Goal: Transaction & Acquisition: Book appointment/travel/reservation

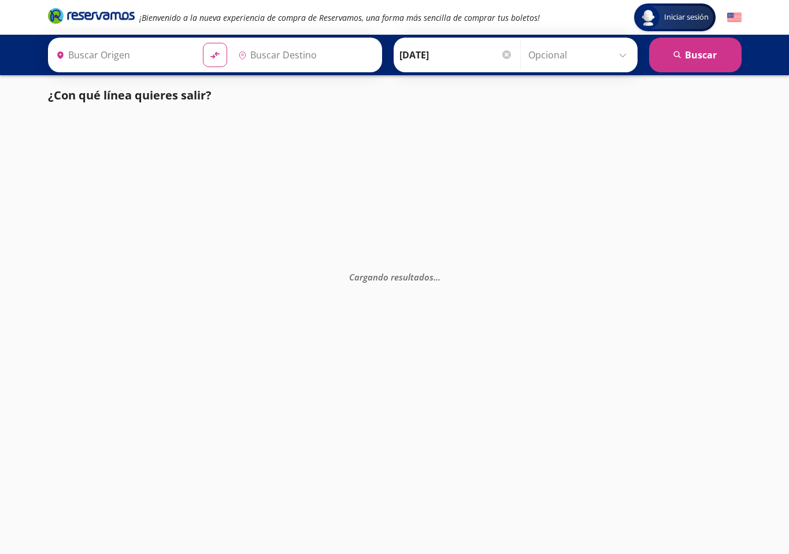
type input "[GEOGRAPHIC_DATA][PERSON_NAME], [GEOGRAPHIC_DATA][PERSON_NAME]"
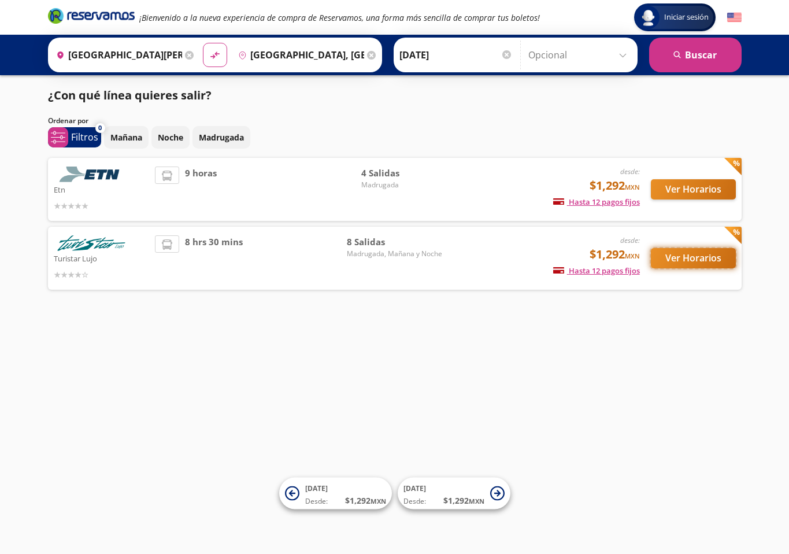
click at [678, 256] on button "Ver Horarios" at bounding box center [693, 258] width 85 height 20
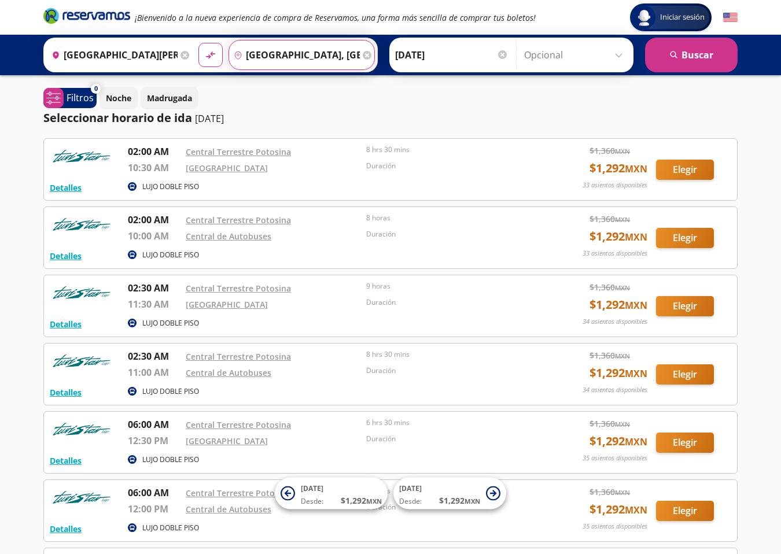
click at [313, 58] on input "[GEOGRAPHIC_DATA], [GEOGRAPHIC_DATA][PERSON_NAME]" at bounding box center [294, 54] width 131 height 29
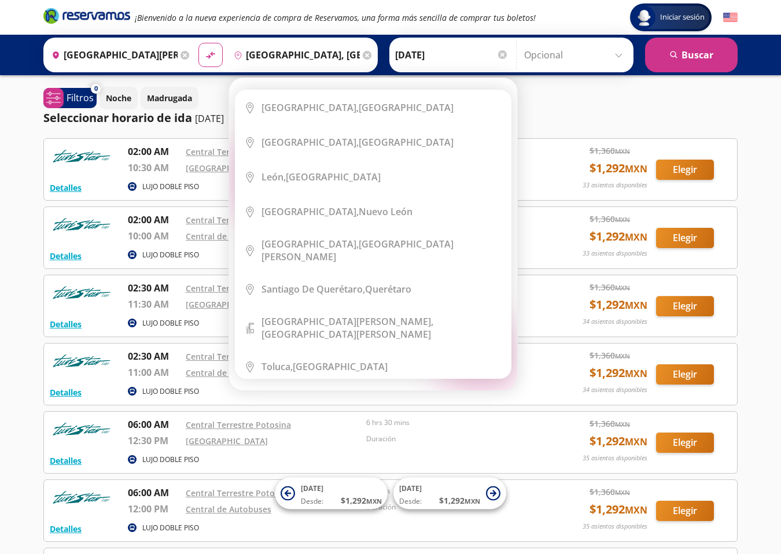
drag, startPoint x: 508, startPoint y: 94, endPoint x: 505, endPoint y: 120, distance: 25.6
click at [505, 120] on div "Elige tu destino Close Destino pin-outline [GEOGRAPHIC_DATA], [GEOGRAPHIC_DATA]…" at bounding box center [373, 234] width 288 height 312
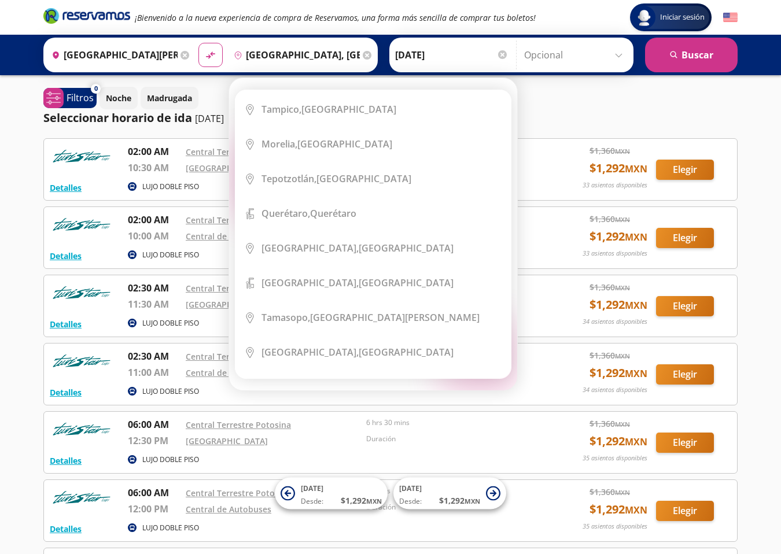
scroll to position [283, 0]
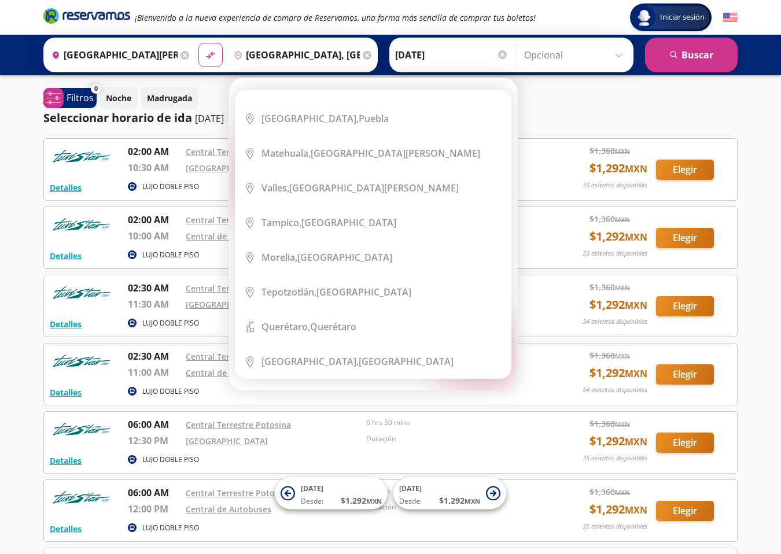
click at [309, 56] on input "[GEOGRAPHIC_DATA], [GEOGRAPHIC_DATA][PERSON_NAME]" at bounding box center [294, 54] width 131 height 29
click at [254, 54] on input "[GEOGRAPHIC_DATA], [GEOGRAPHIC_DATA][PERSON_NAME]" at bounding box center [294, 54] width 131 height 29
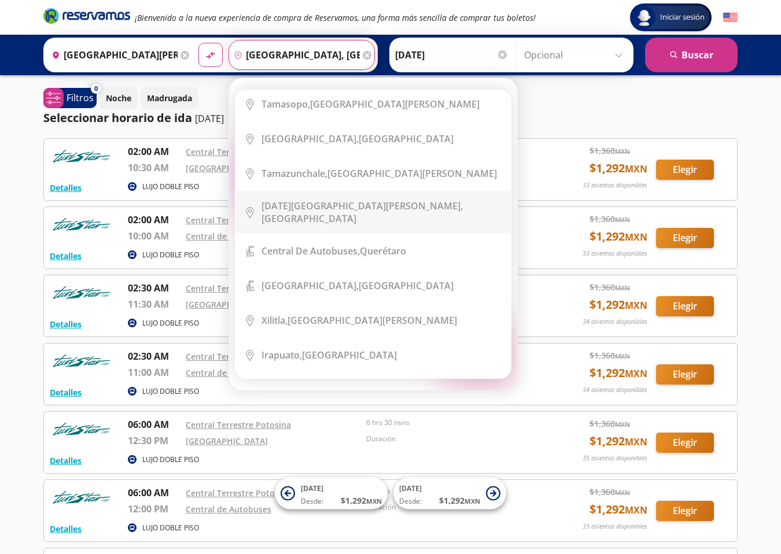
scroll to position [636, 0]
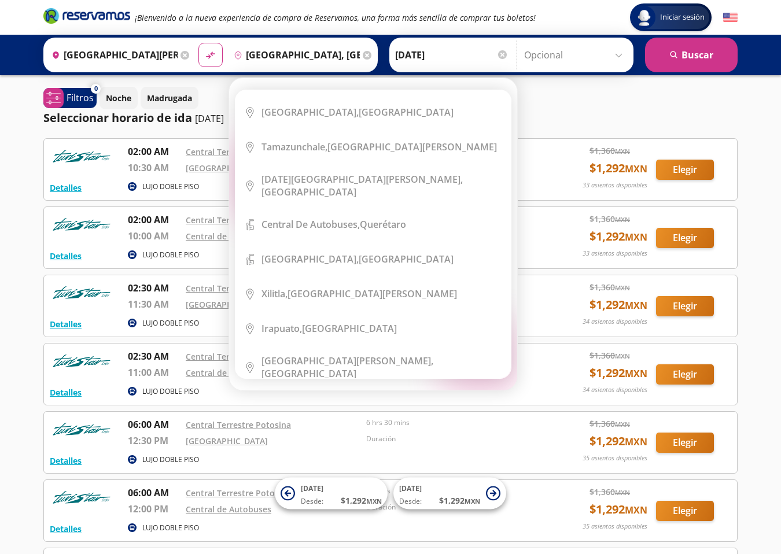
drag, startPoint x: 508, startPoint y: 109, endPoint x: 508, endPoint y: 115, distance: 6.4
click at [508, 115] on ul "City Icon [GEOGRAPHIC_DATA], [GEOGRAPHIC_DATA] City Icon [GEOGRAPHIC_DATA], [GE…" at bounding box center [373, 234] width 276 height 289
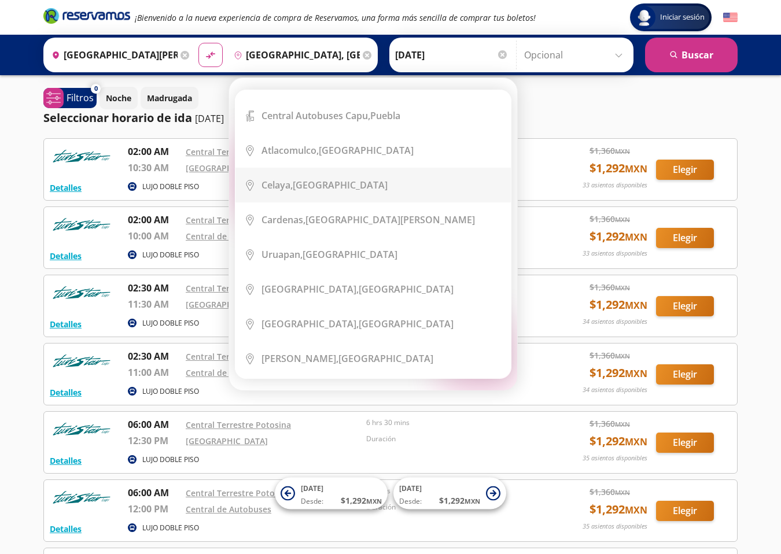
scroll to position [983, 0]
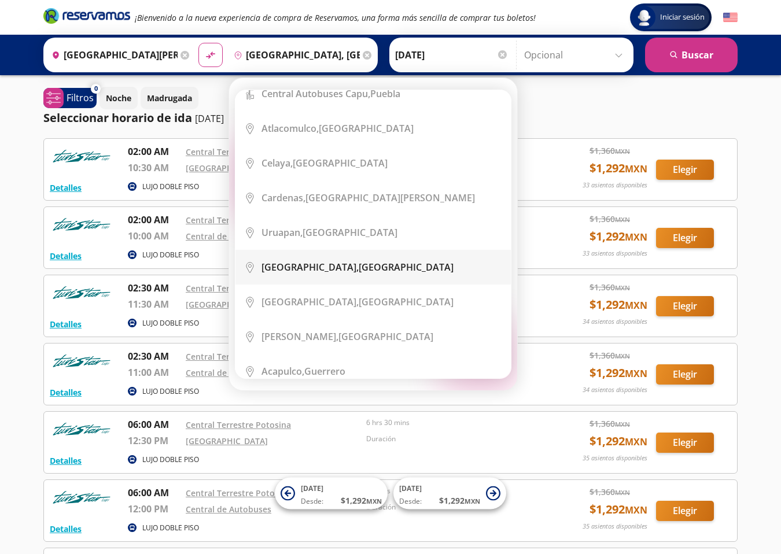
click at [372, 261] on div "[GEOGRAPHIC_DATA], [GEOGRAPHIC_DATA]" at bounding box center [357, 267] width 192 height 13
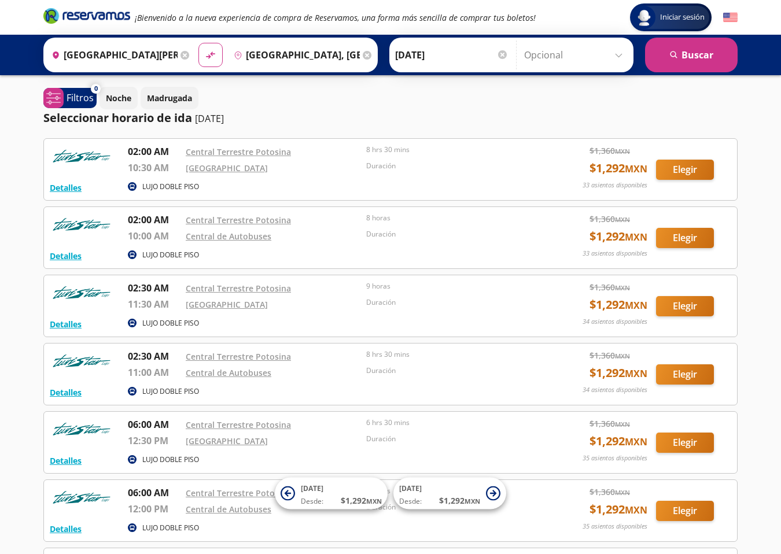
type input "[GEOGRAPHIC_DATA], [GEOGRAPHIC_DATA]"
click at [716, 53] on button "search [GEOGRAPHIC_DATA]" at bounding box center [691, 55] width 93 height 35
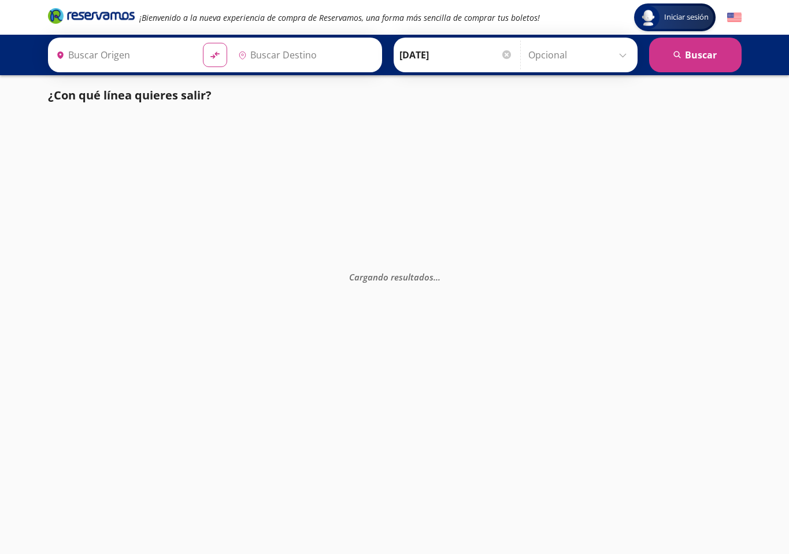
type input "[GEOGRAPHIC_DATA][PERSON_NAME], [GEOGRAPHIC_DATA][PERSON_NAME]"
type input "[GEOGRAPHIC_DATA], [GEOGRAPHIC_DATA]"
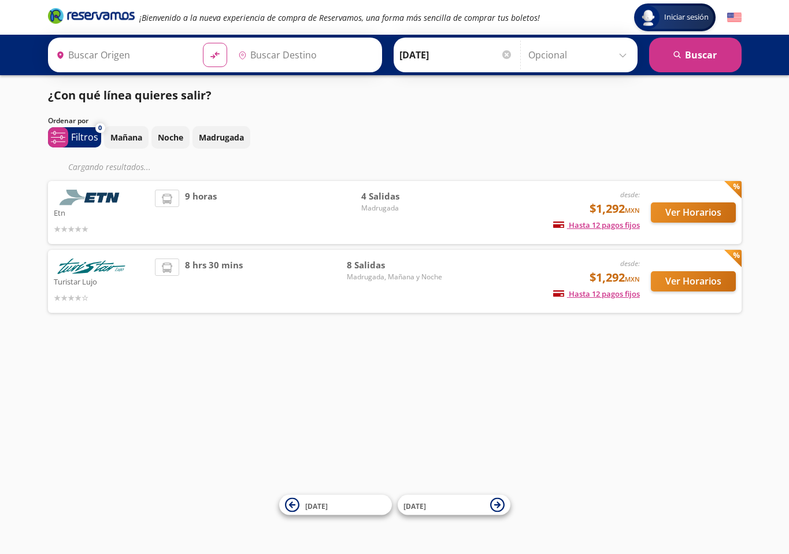
type input "[GEOGRAPHIC_DATA], [GEOGRAPHIC_DATA][PERSON_NAME]"
type input "[GEOGRAPHIC_DATA][PERSON_NAME], [GEOGRAPHIC_DATA][PERSON_NAME]"
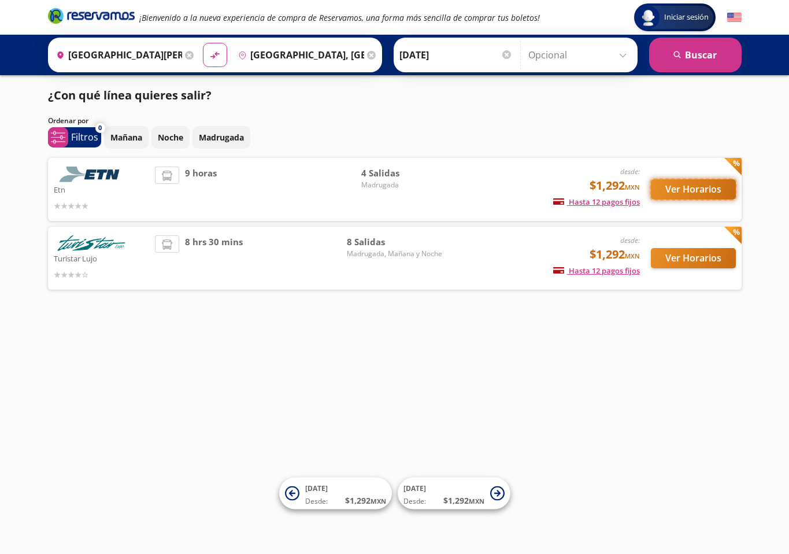
click at [702, 191] on button "Ver Horarios" at bounding box center [693, 189] width 85 height 20
click at [697, 250] on button "Ver Horarios" at bounding box center [693, 258] width 85 height 20
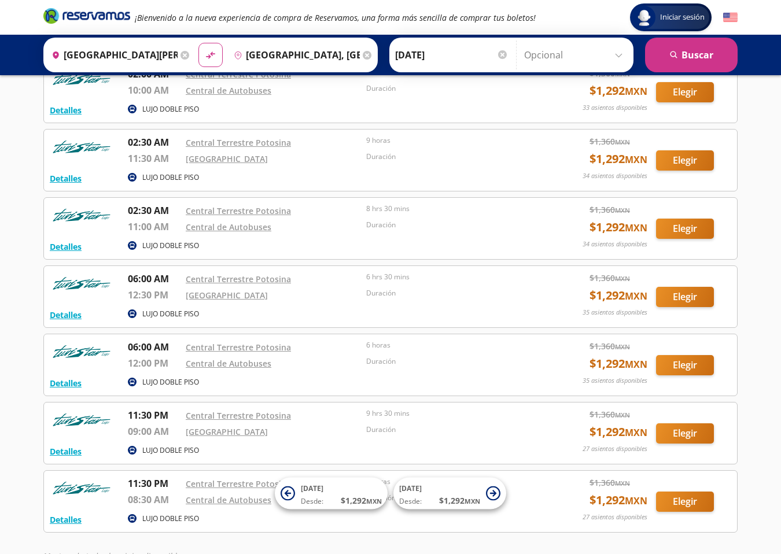
scroll to position [173, 0]
